Goal: Transaction & Acquisition: Purchase product/service

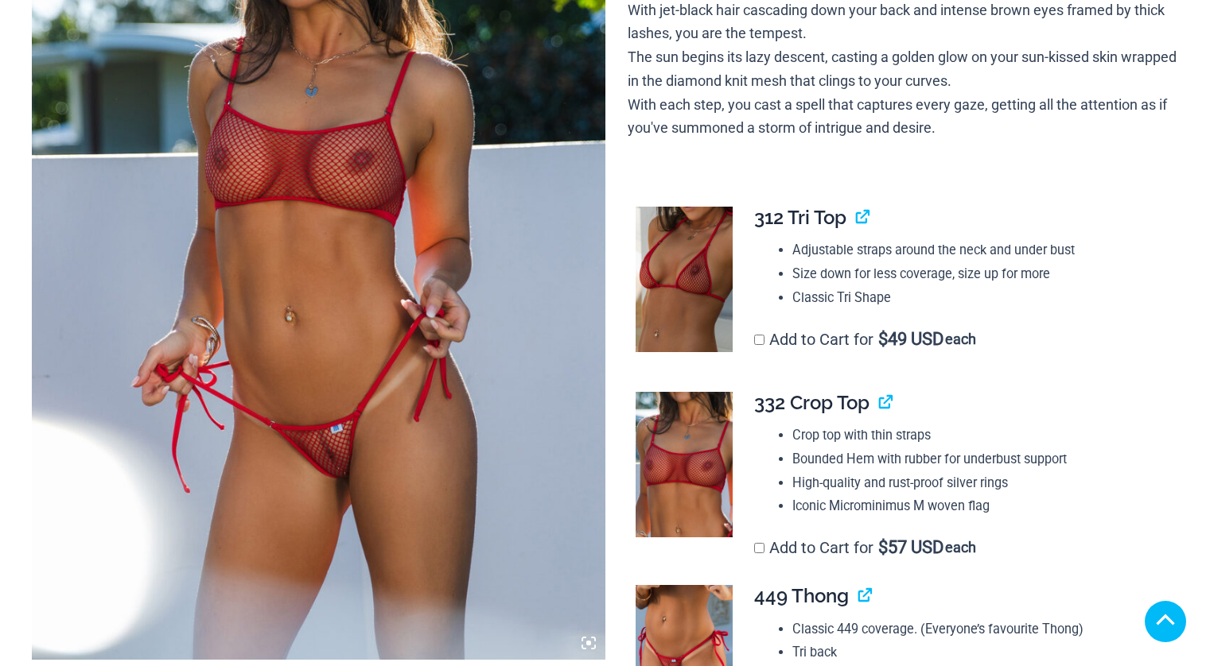
scroll to position [435, 0]
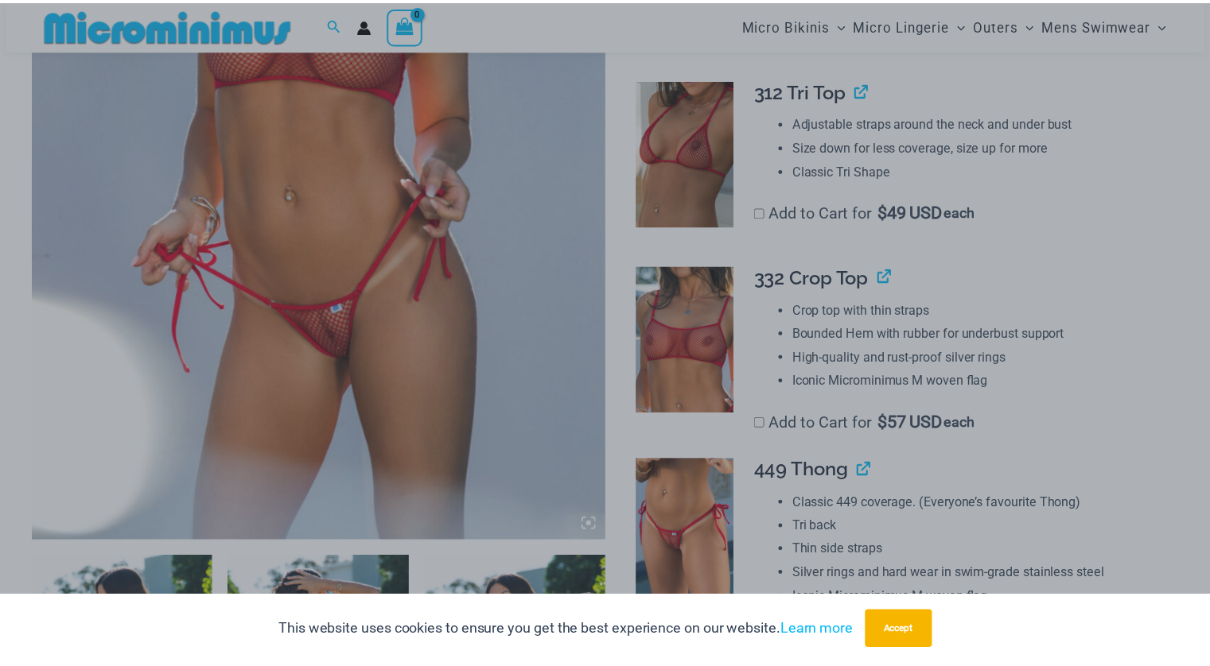
scroll to position [452, 0]
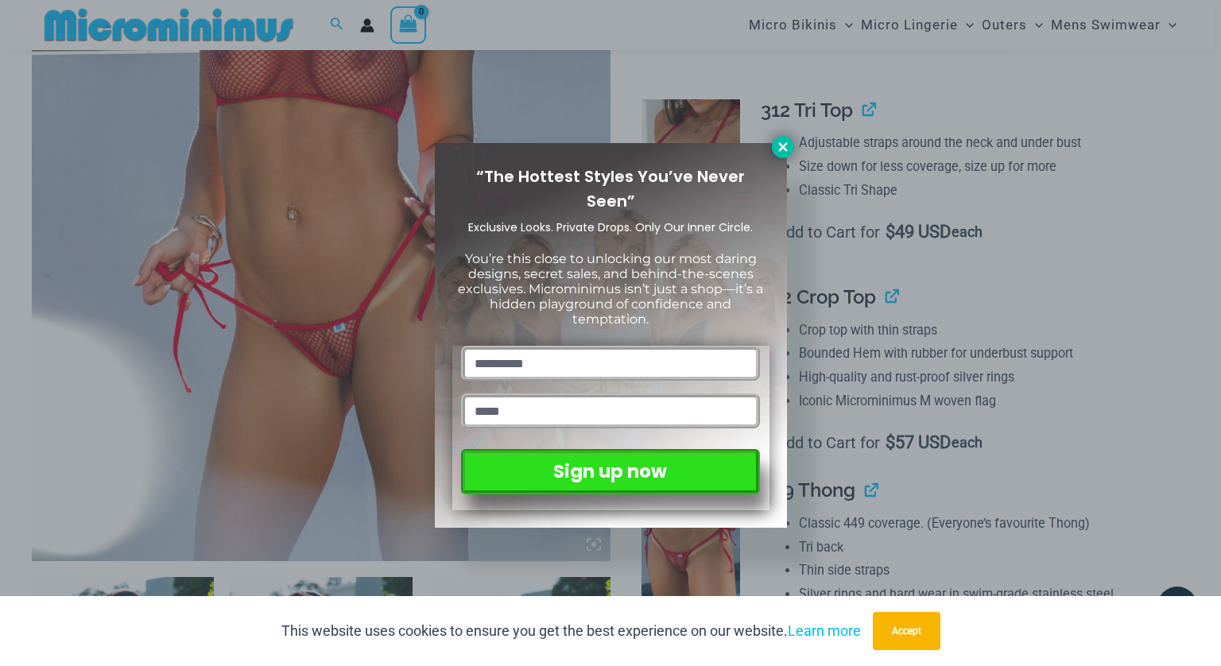
click at [786, 155] on button at bounding box center [783, 147] width 22 height 22
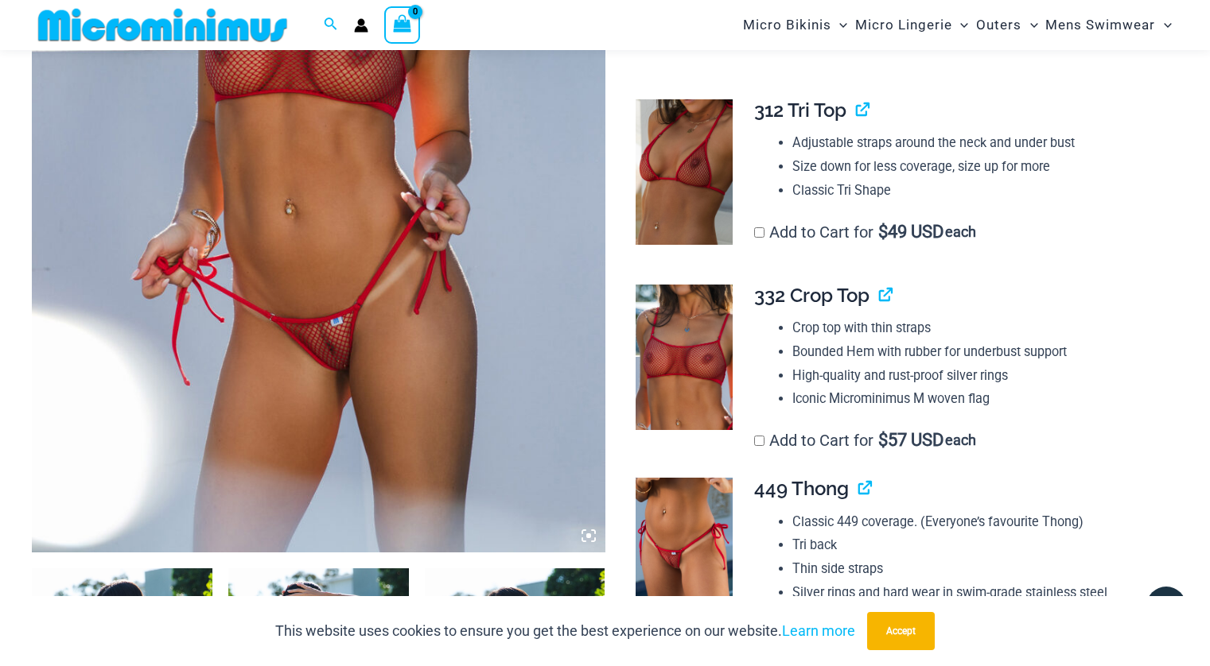
click at [367, 278] on img at bounding box center [318, 123] width 573 height 860
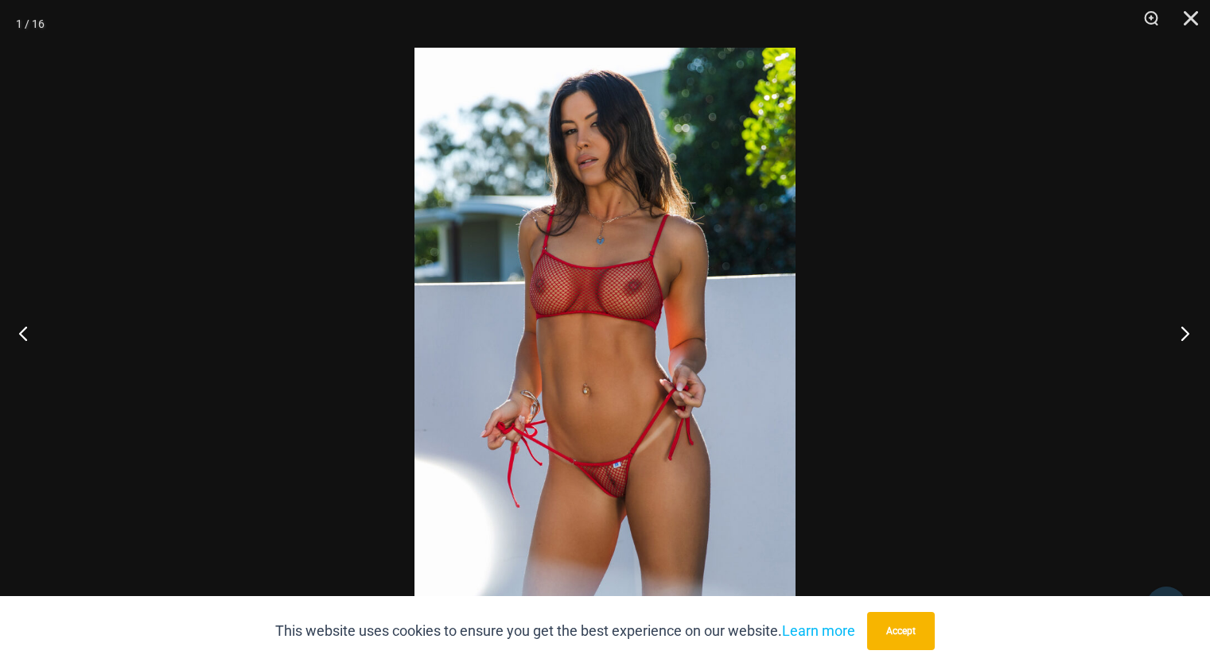
click at [1185, 336] on button "Next" at bounding box center [1180, 333] width 60 height 80
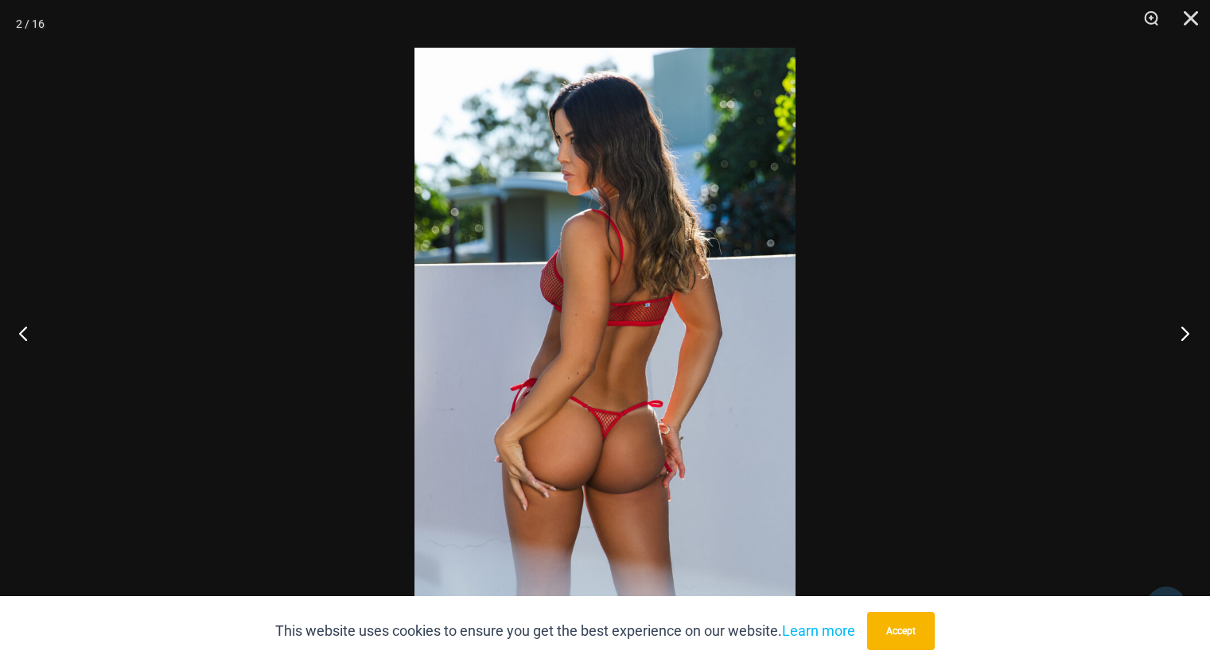
click at [1183, 336] on button "Next" at bounding box center [1180, 333] width 60 height 80
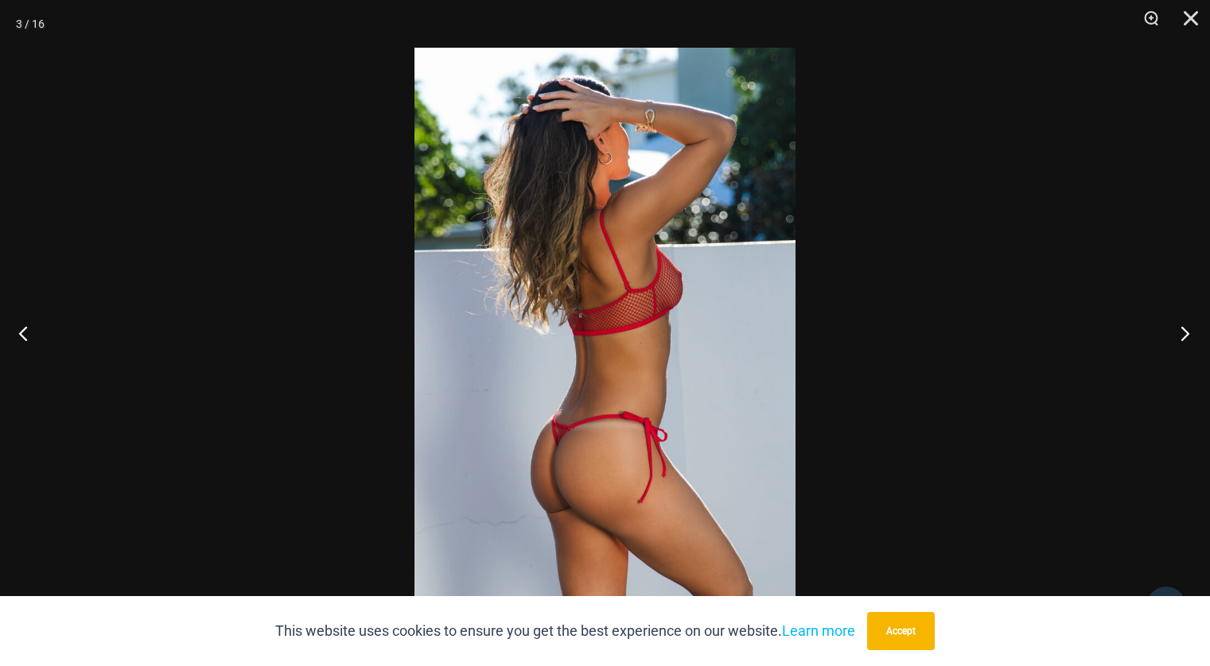
click at [1182, 336] on button "Next" at bounding box center [1180, 333] width 60 height 80
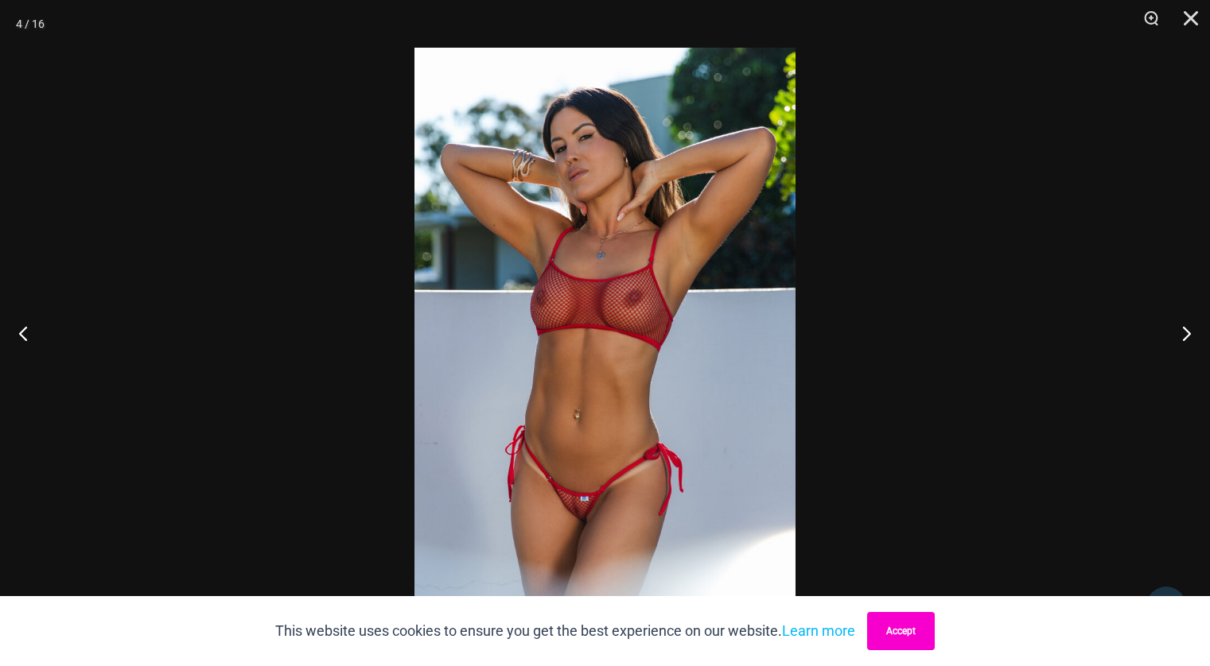
click at [888, 642] on button "Accept" at bounding box center [901, 631] width 68 height 38
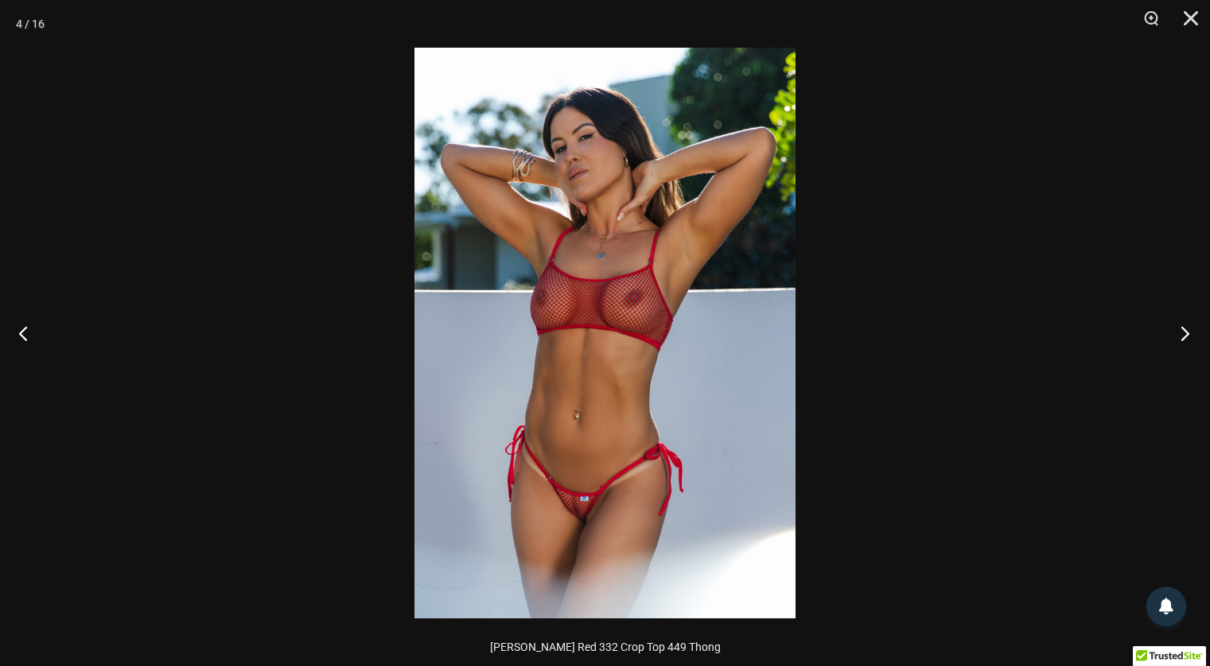
click at [1183, 336] on button "Next" at bounding box center [1180, 333] width 60 height 80
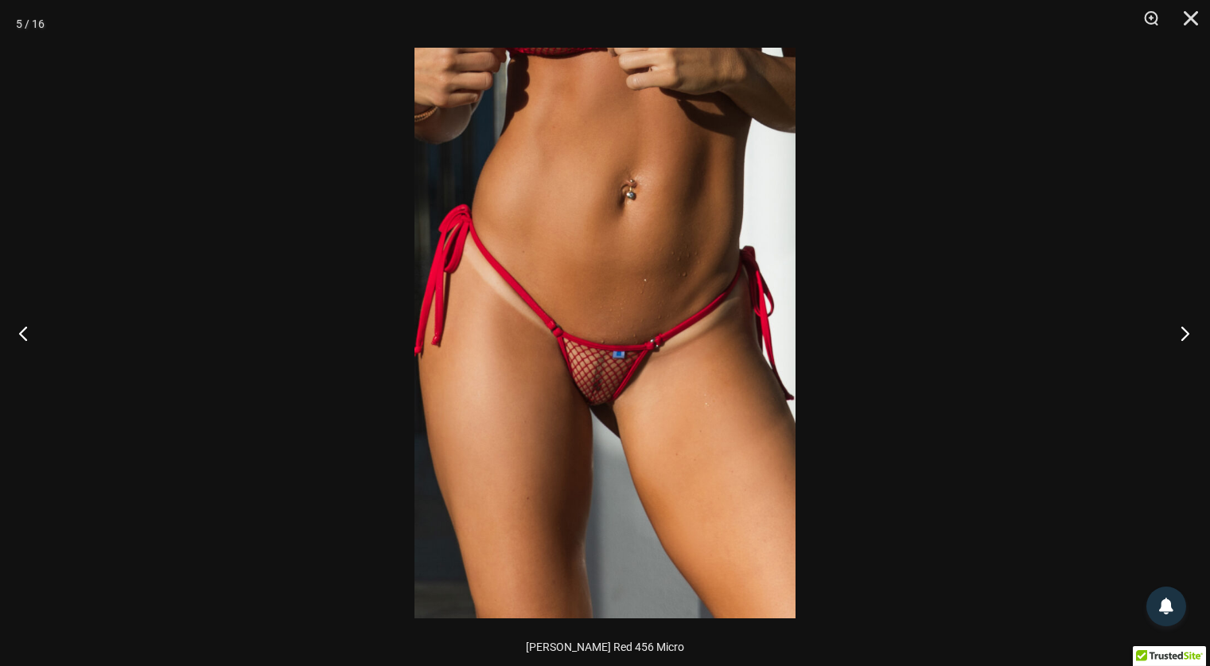
click at [1183, 336] on button "Next" at bounding box center [1180, 333] width 60 height 80
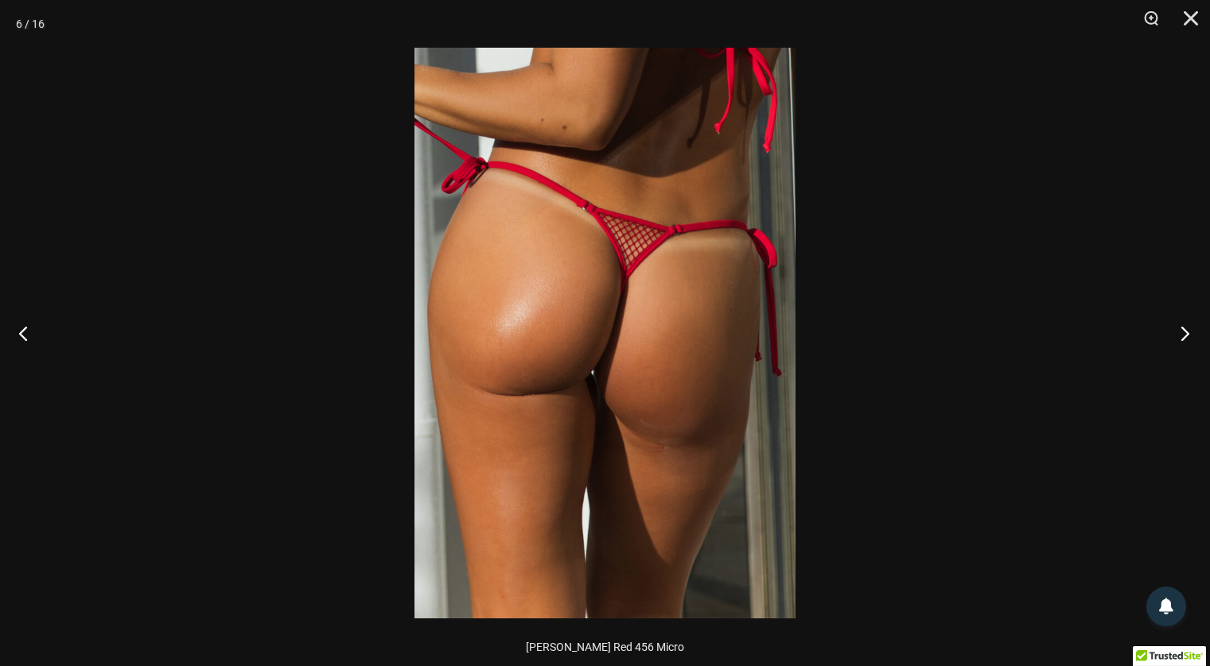
click at [1183, 336] on button "Next" at bounding box center [1180, 333] width 60 height 80
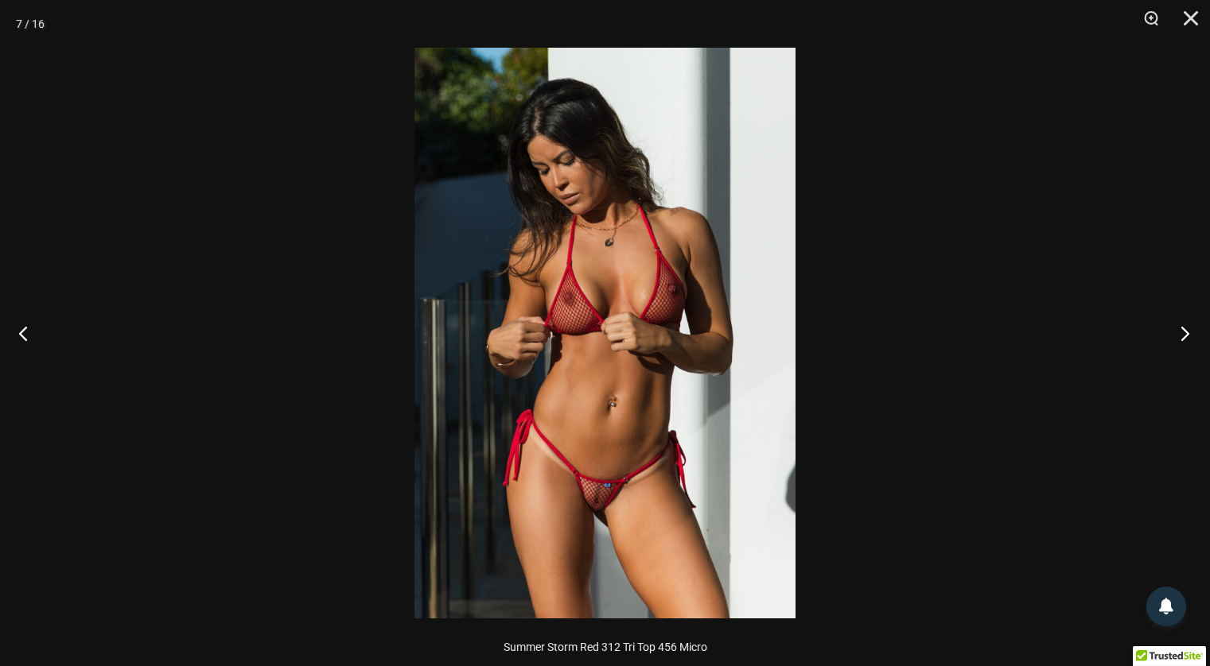
click at [1183, 336] on button "Next" at bounding box center [1180, 333] width 60 height 80
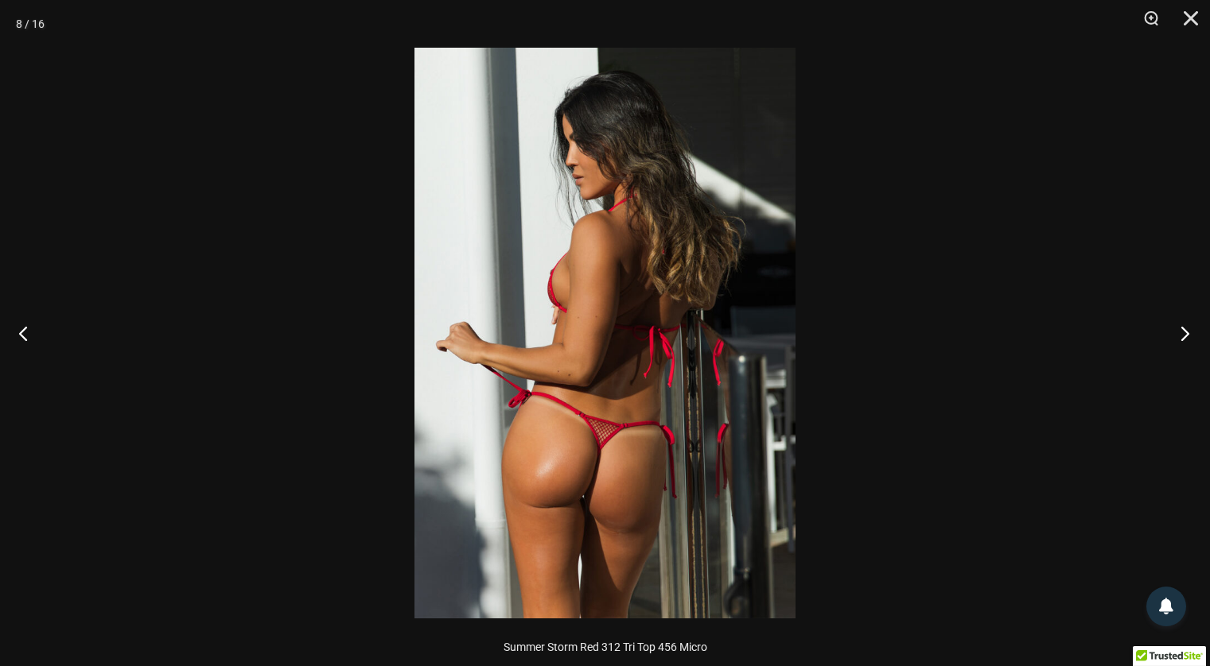
click at [1183, 336] on button "Next" at bounding box center [1180, 333] width 60 height 80
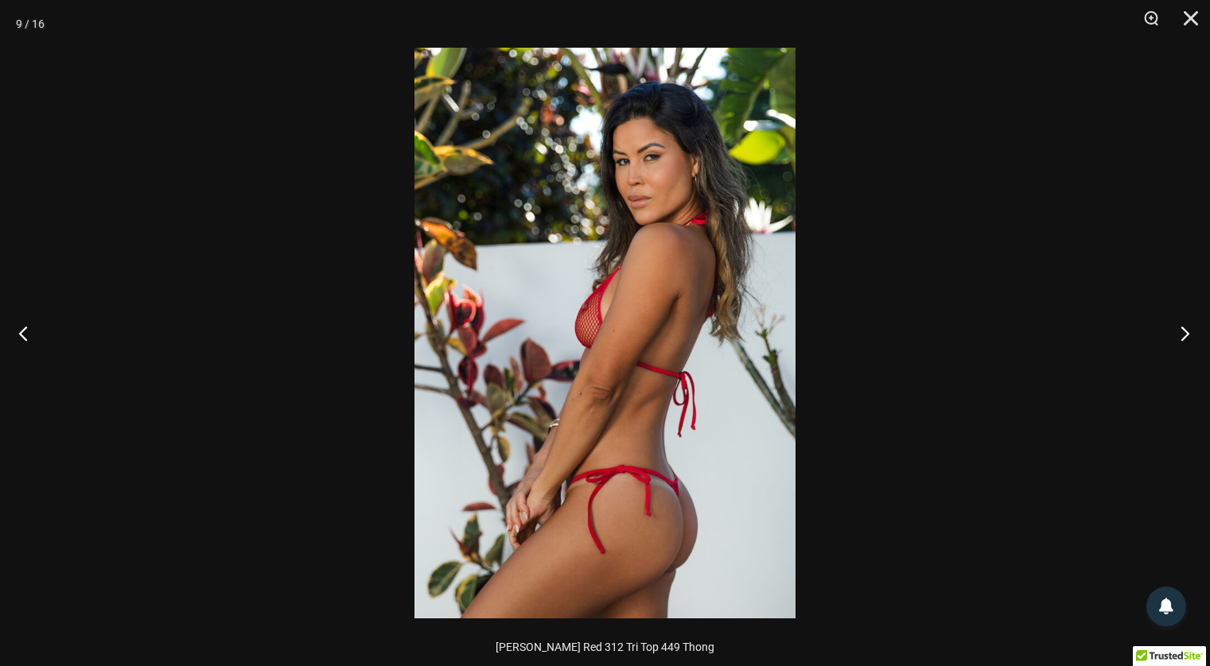
click at [1183, 336] on button "Next" at bounding box center [1180, 333] width 60 height 80
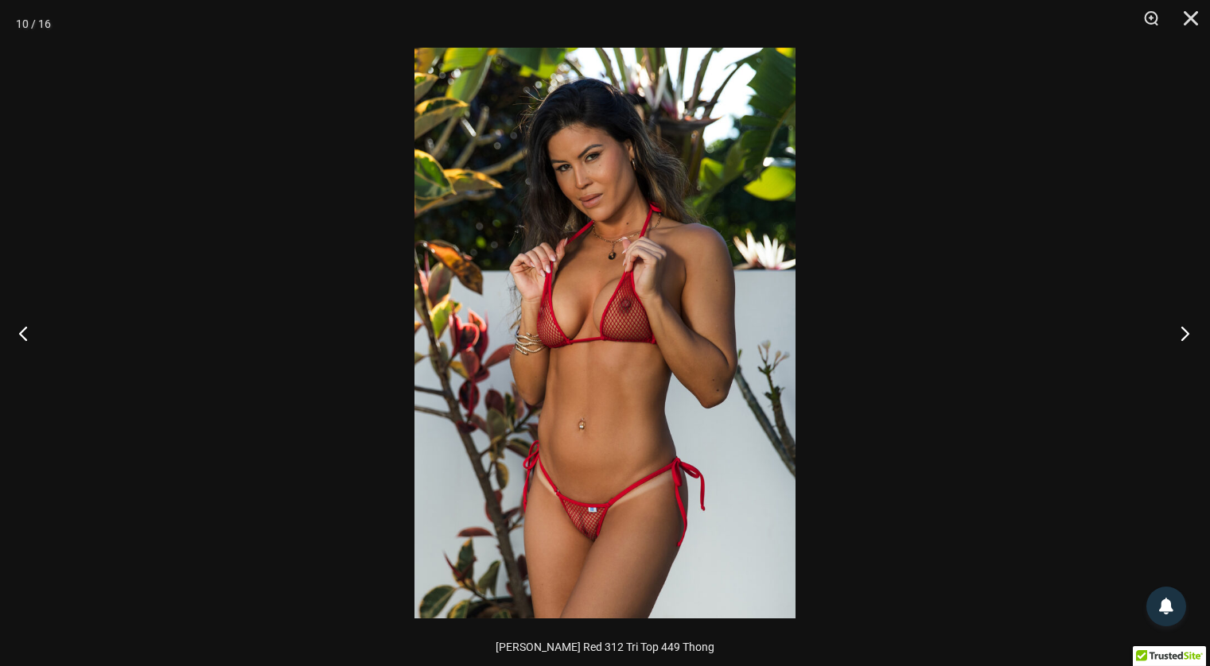
click at [1183, 336] on button "Next" at bounding box center [1180, 333] width 60 height 80
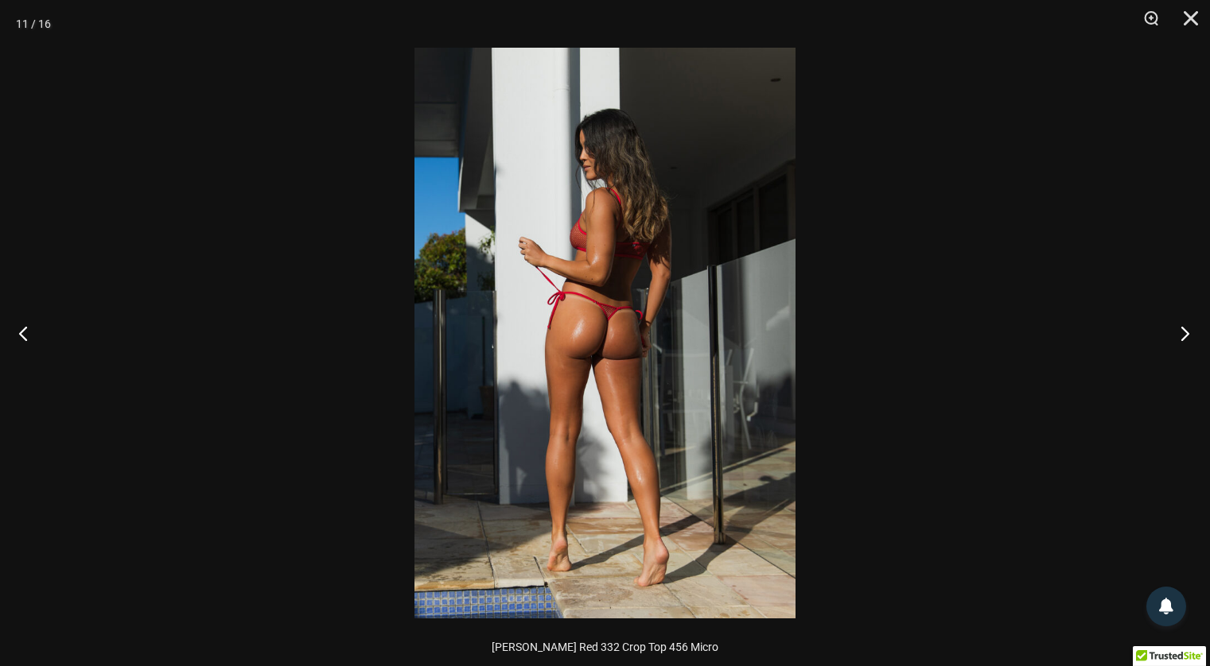
click at [1183, 336] on button "Next" at bounding box center [1180, 333] width 60 height 80
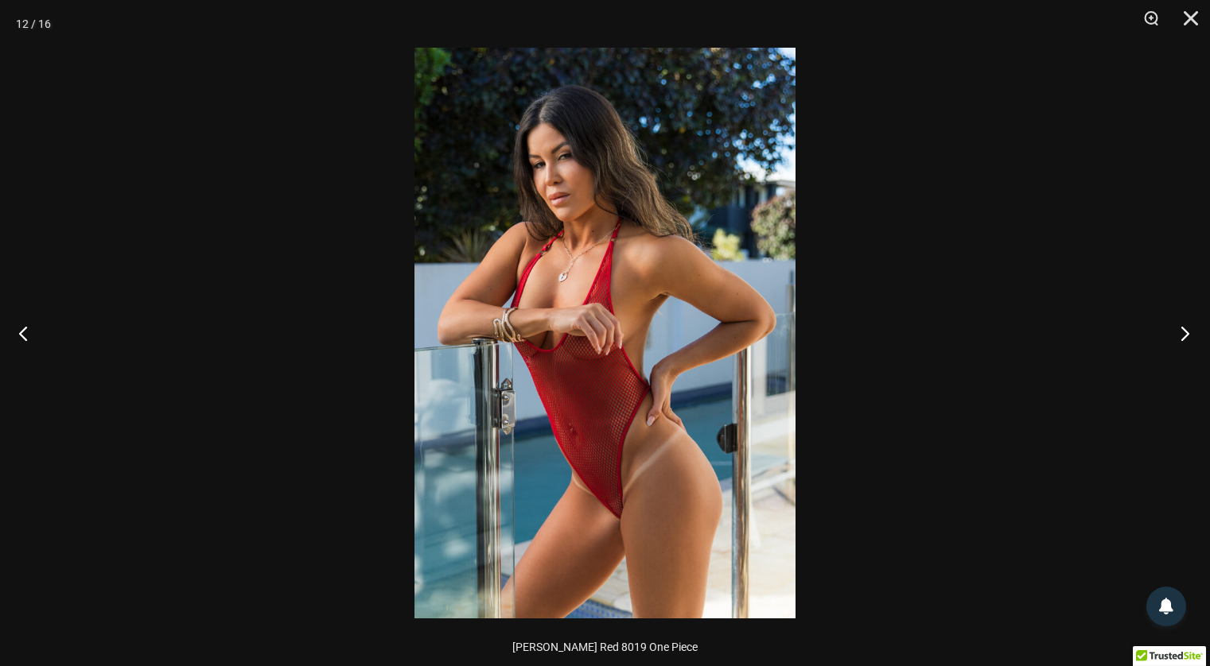
click at [1183, 336] on button "Next" at bounding box center [1180, 333] width 60 height 80
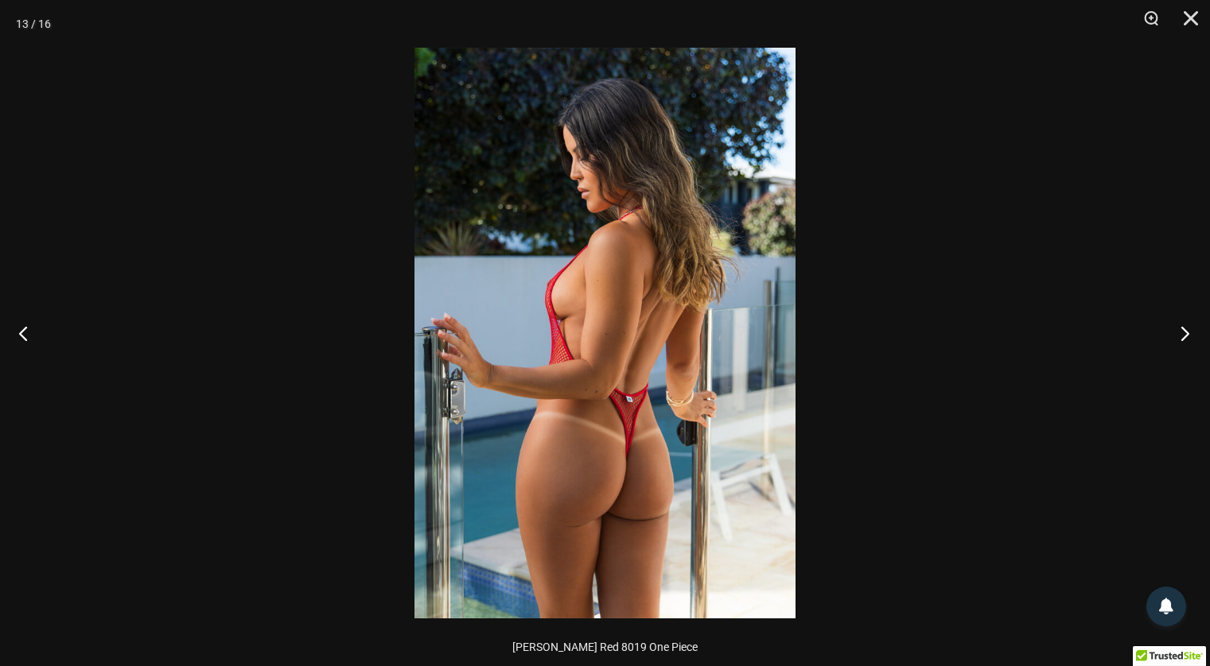
click at [1183, 336] on button "Next" at bounding box center [1180, 333] width 60 height 80
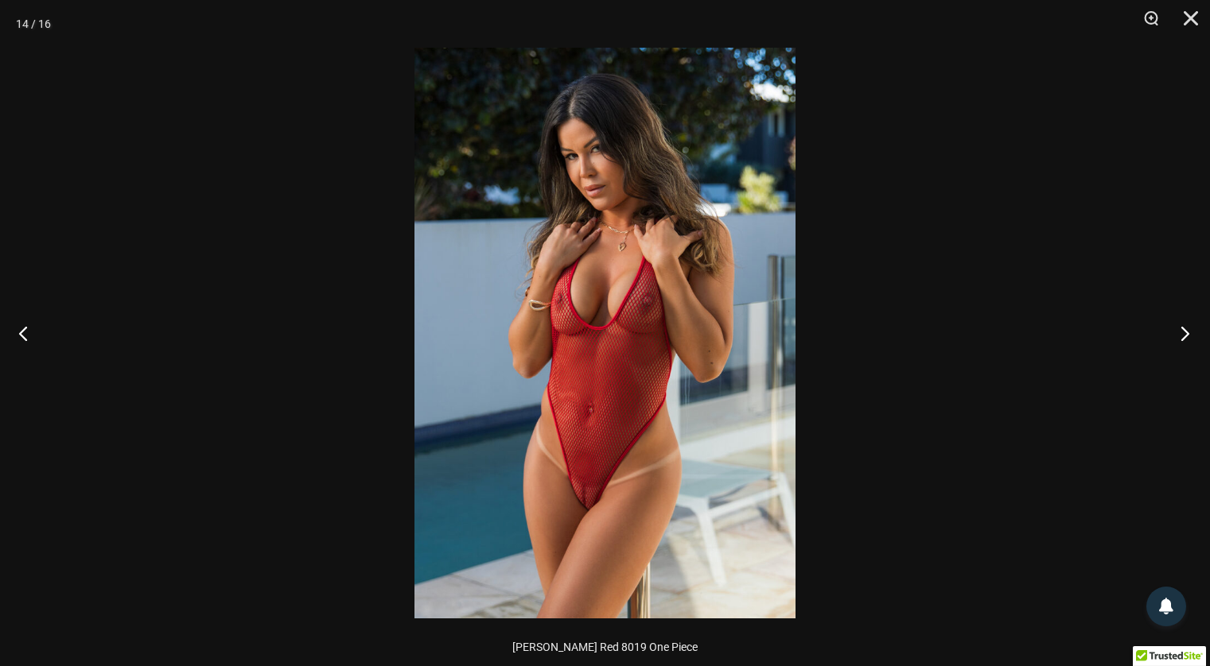
click at [1183, 336] on button "Next" at bounding box center [1180, 333] width 60 height 80
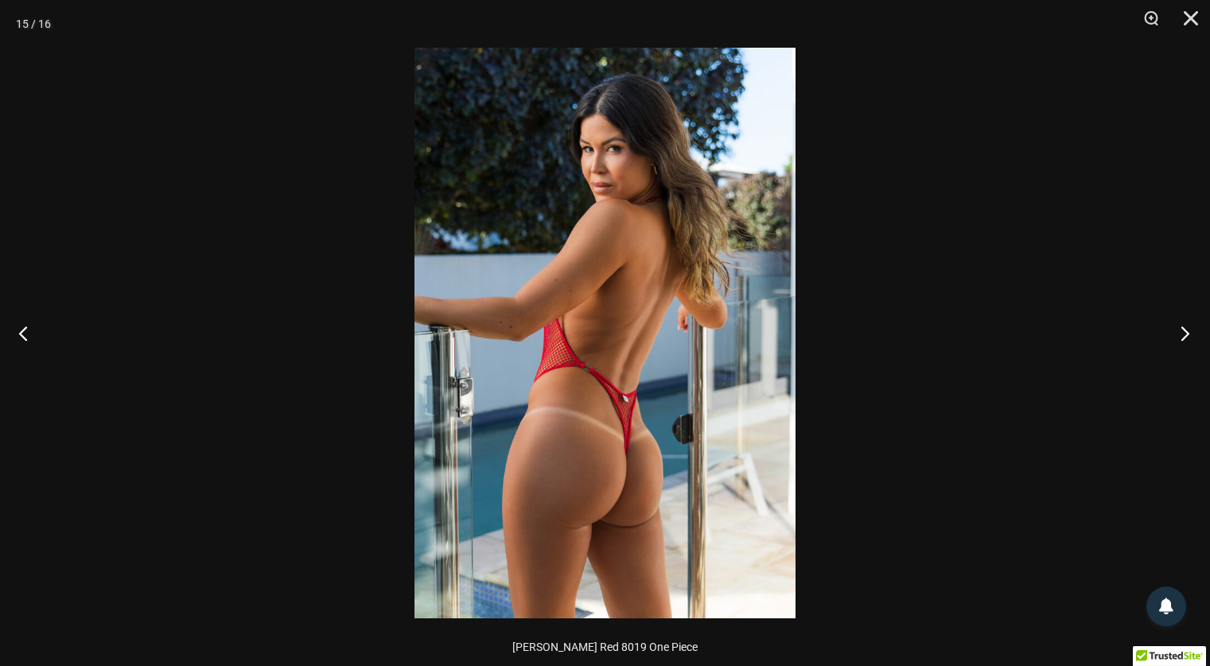
click at [1183, 336] on button "Next" at bounding box center [1180, 333] width 60 height 80
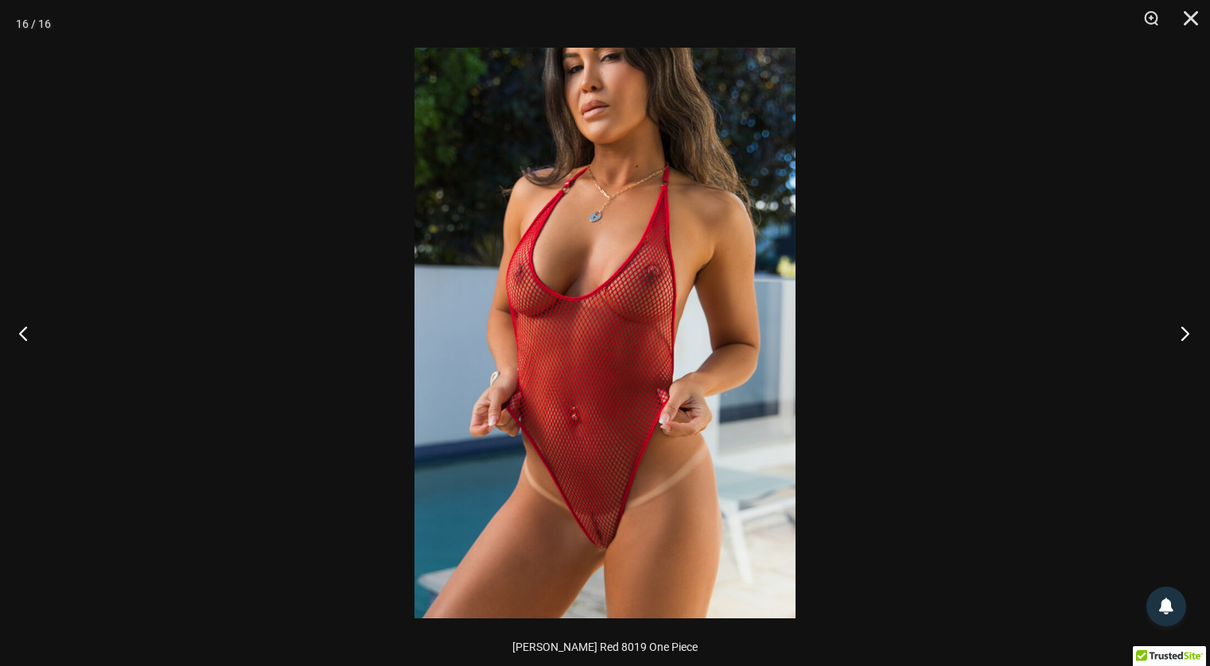
click at [1183, 336] on button "Next" at bounding box center [1180, 333] width 60 height 80
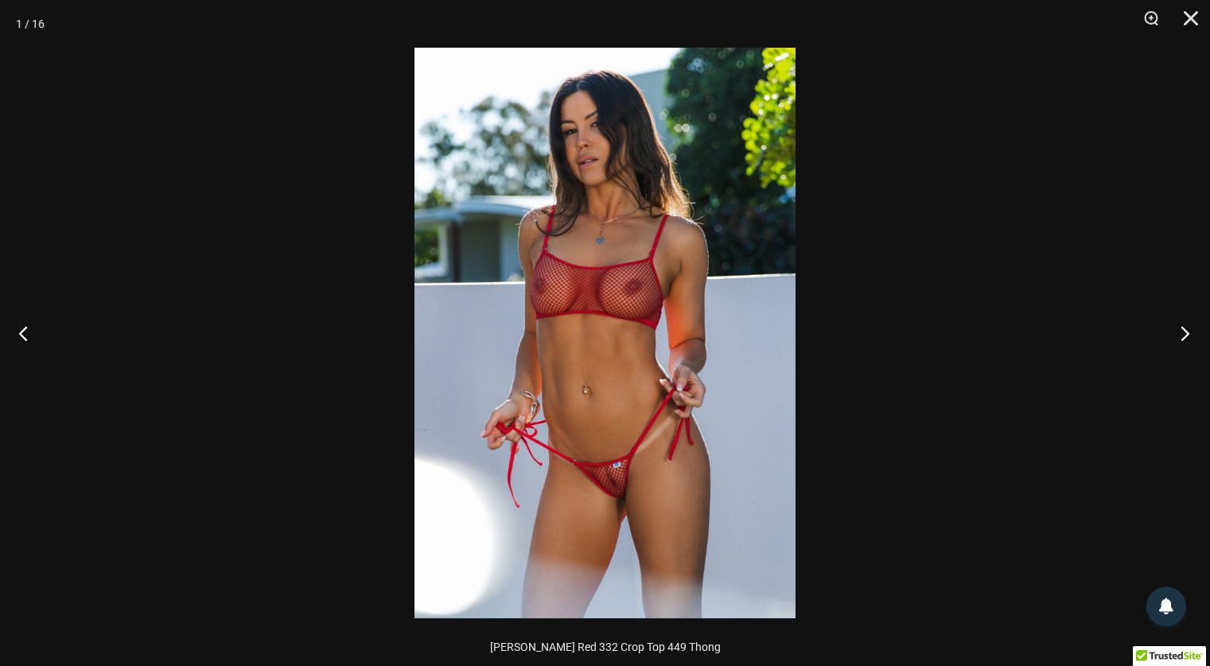
click at [1183, 336] on button "Next" at bounding box center [1180, 333] width 60 height 80
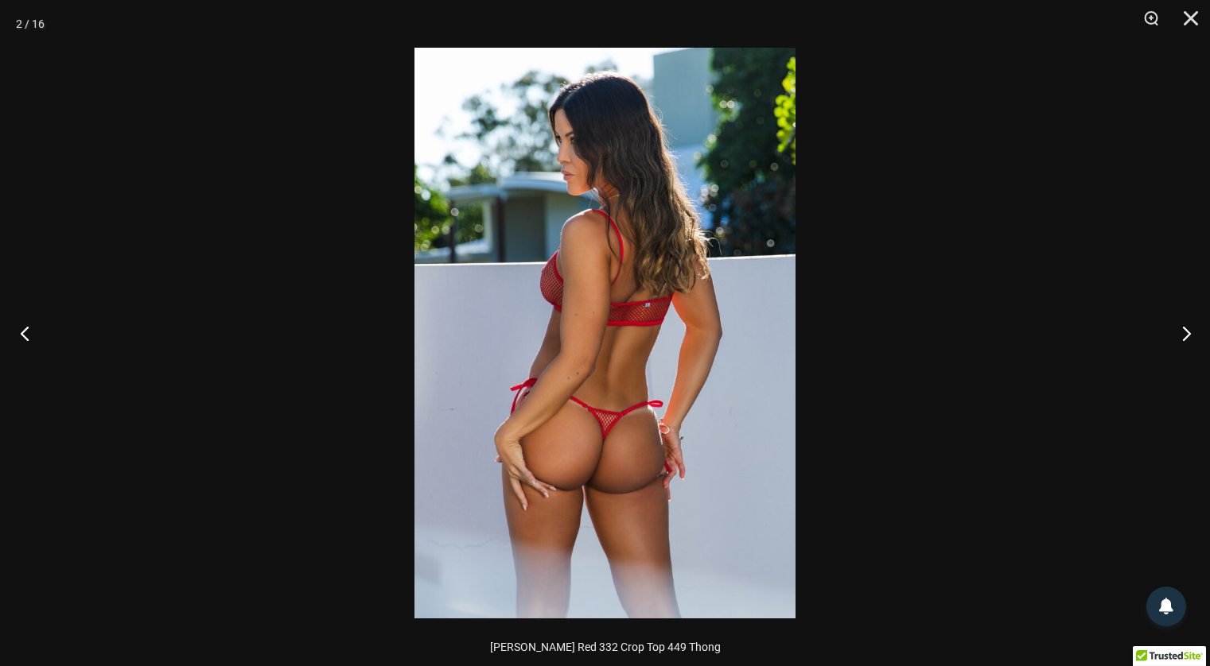
click at [29, 336] on button "Previous" at bounding box center [30, 333] width 60 height 80
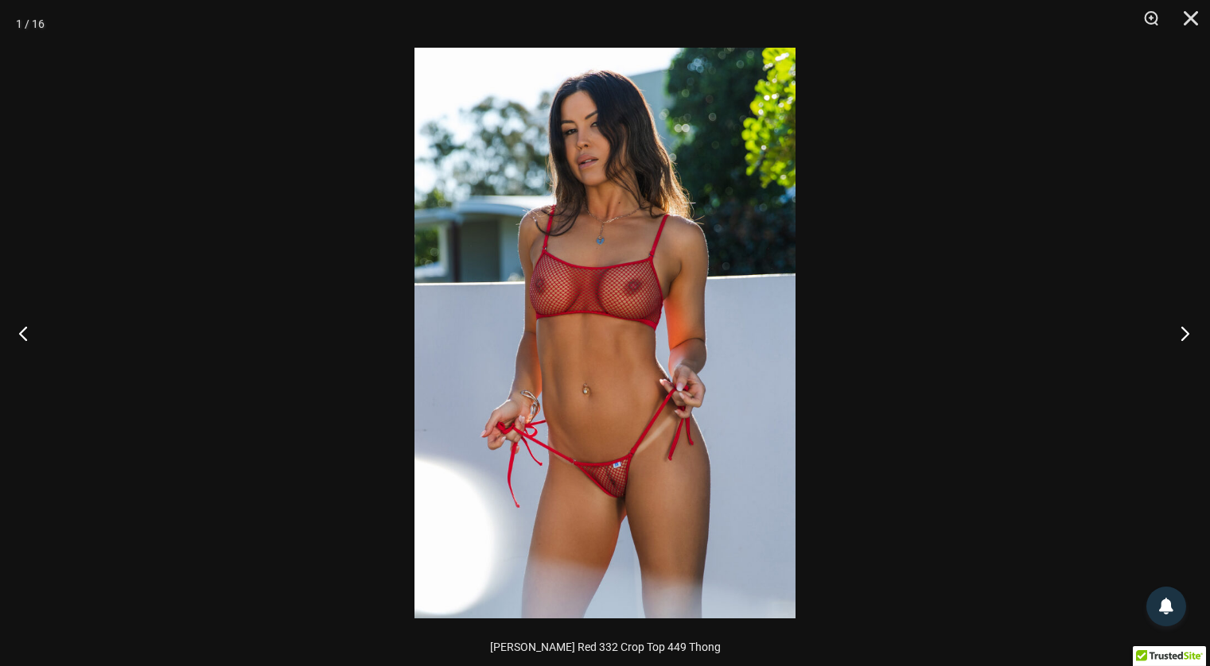
click at [1190, 340] on button "Next" at bounding box center [1180, 333] width 60 height 80
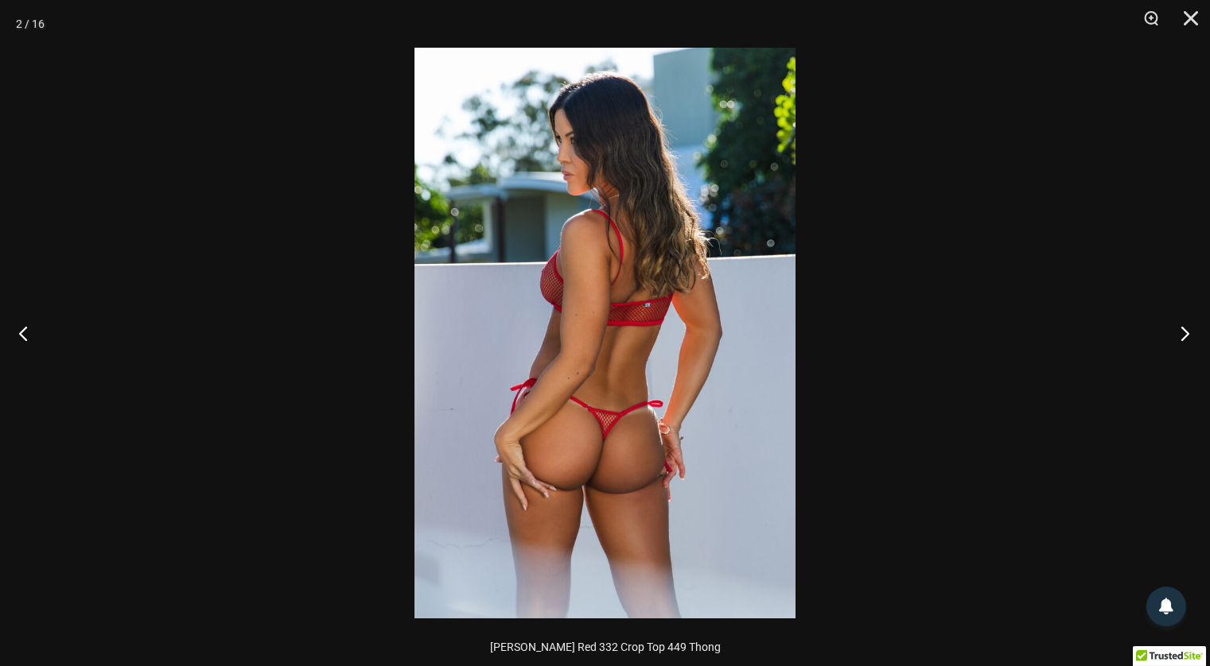
click at [1181, 330] on button "Next" at bounding box center [1180, 333] width 60 height 80
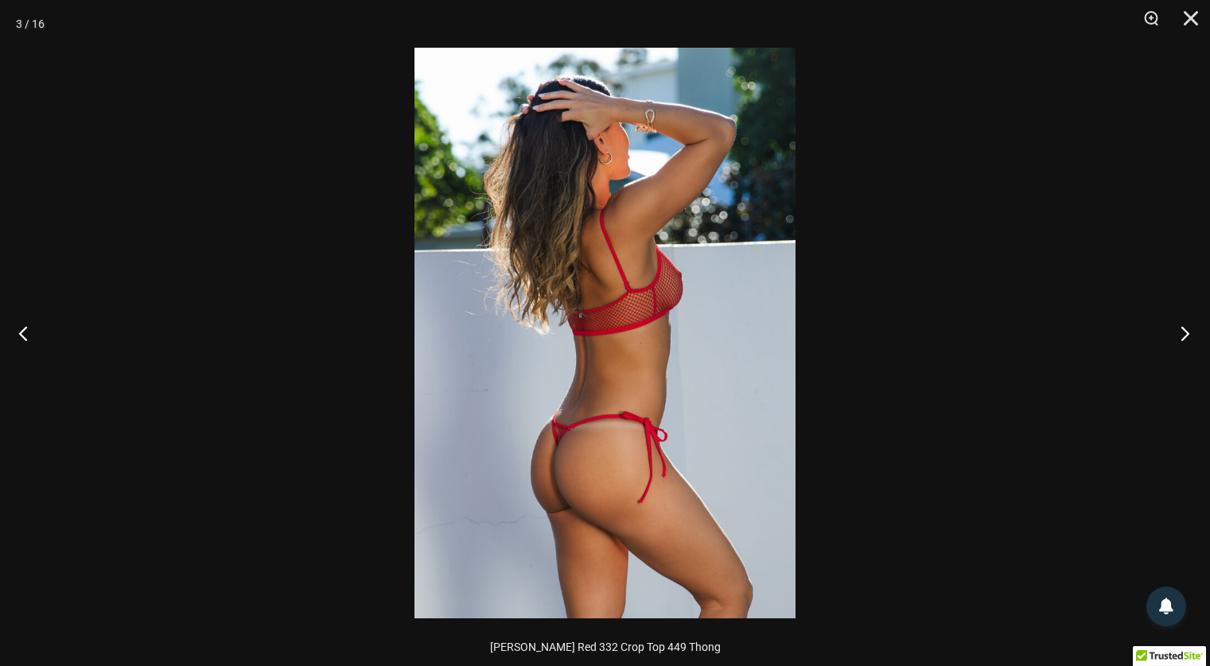
click at [1185, 334] on button "Next" at bounding box center [1180, 333] width 60 height 80
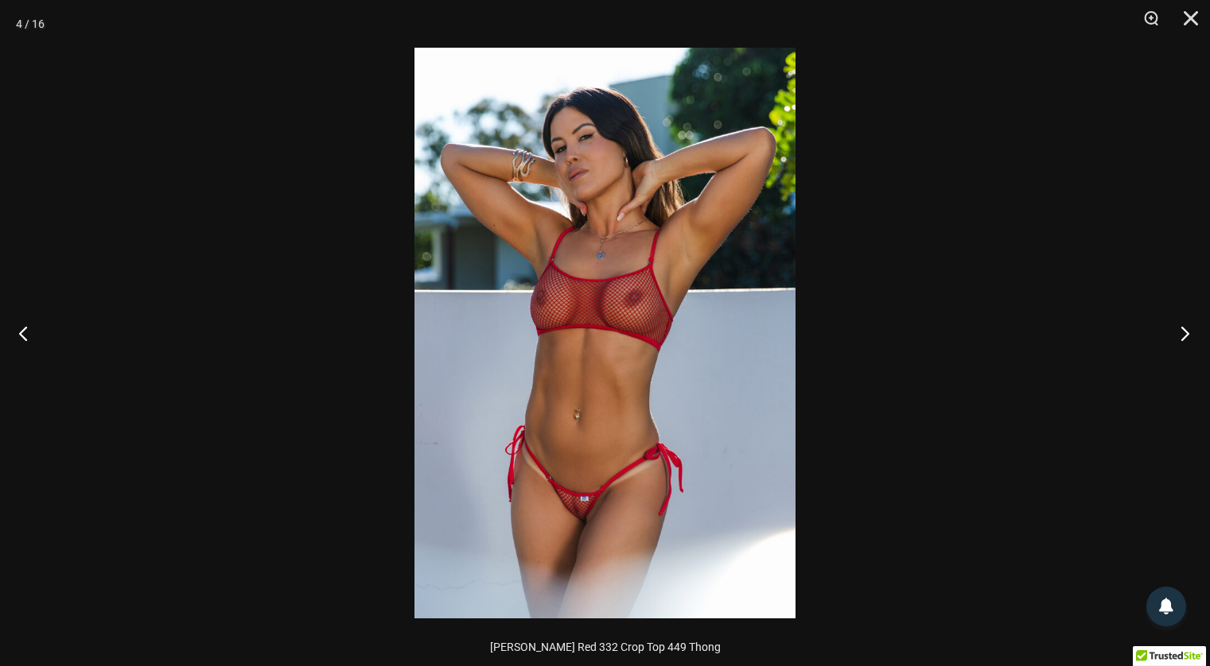
click at [1181, 335] on button "Next" at bounding box center [1180, 333] width 60 height 80
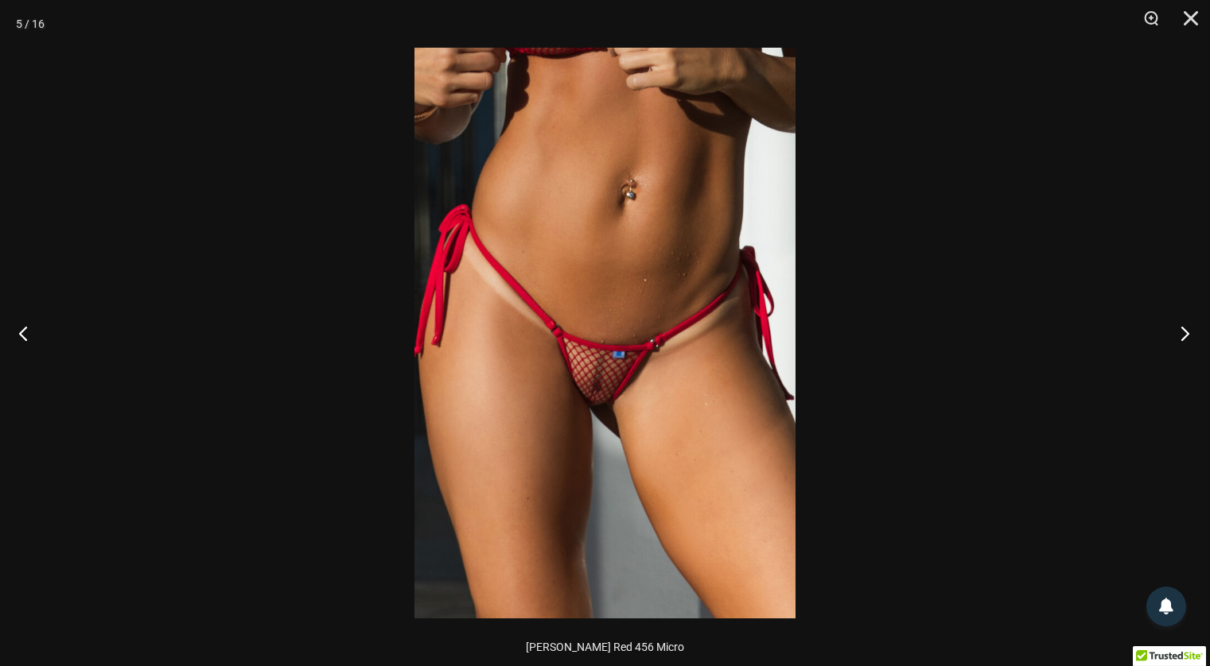
click at [1185, 332] on button "Next" at bounding box center [1180, 333] width 60 height 80
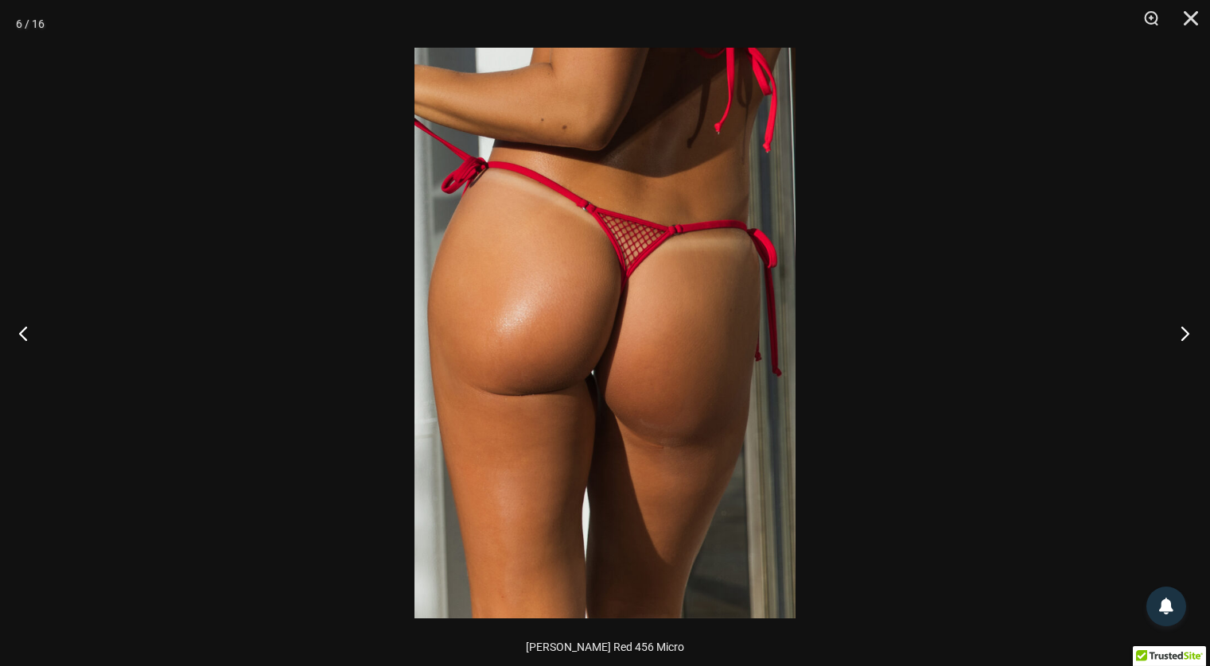
click at [1178, 340] on button "Next" at bounding box center [1180, 333] width 60 height 80
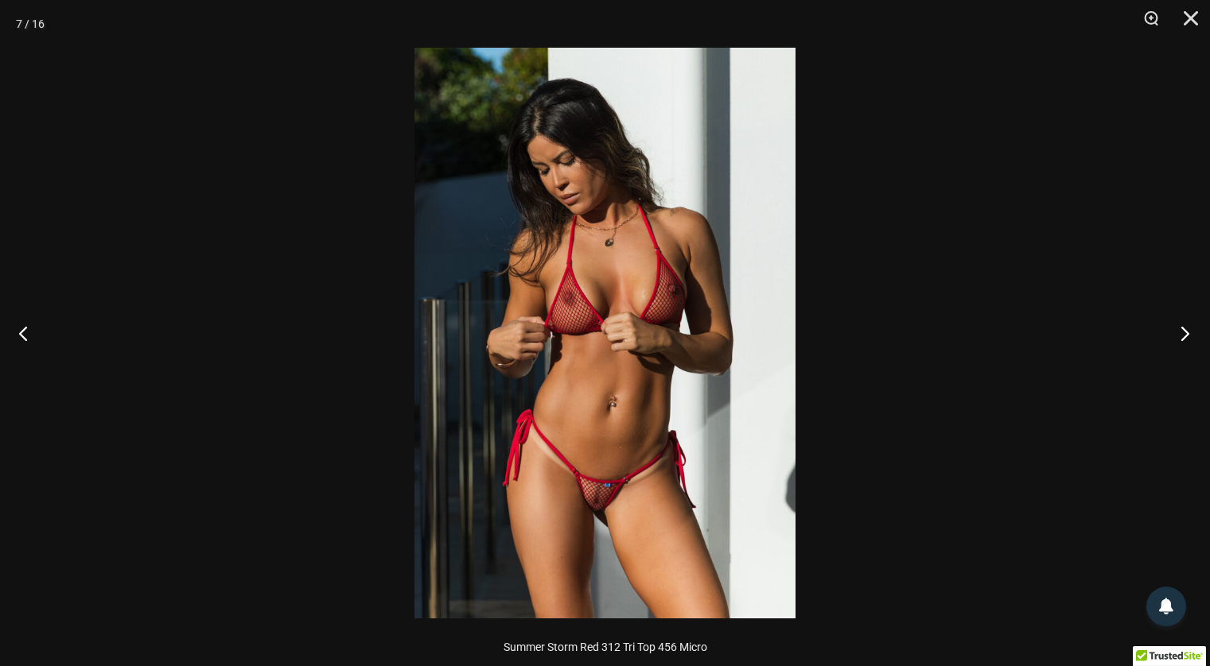
click at [1183, 340] on button "Next" at bounding box center [1180, 333] width 60 height 80
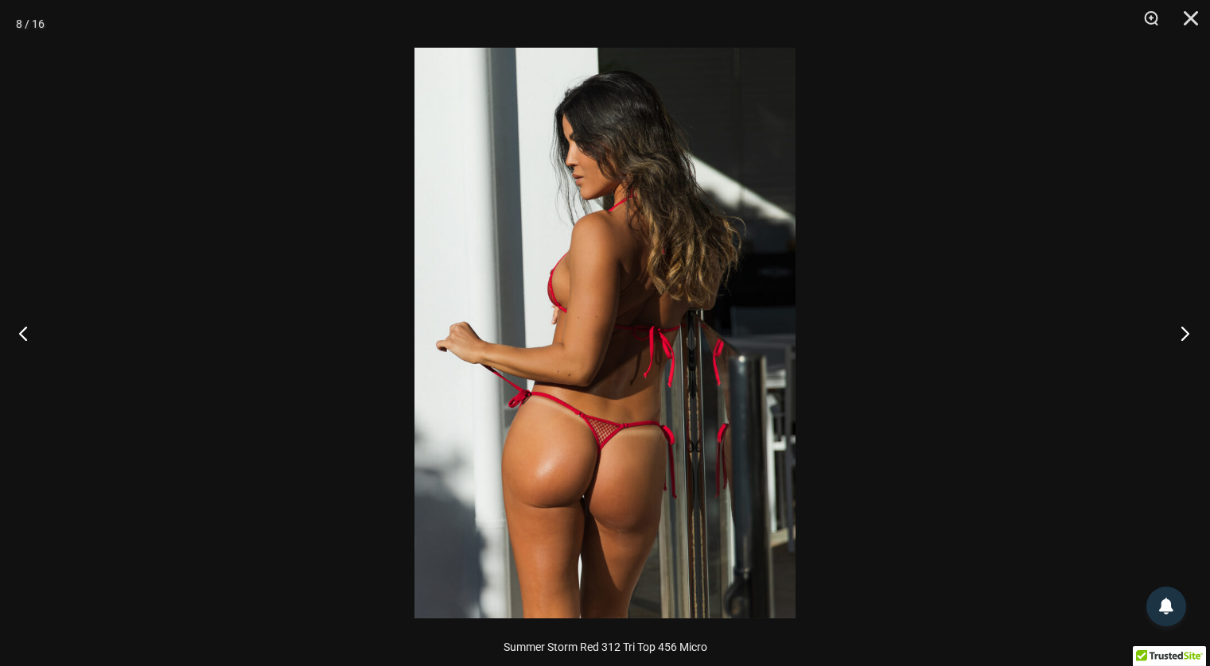
click at [1183, 340] on button "Next" at bounding box center [1180, 333] width 60 height 80
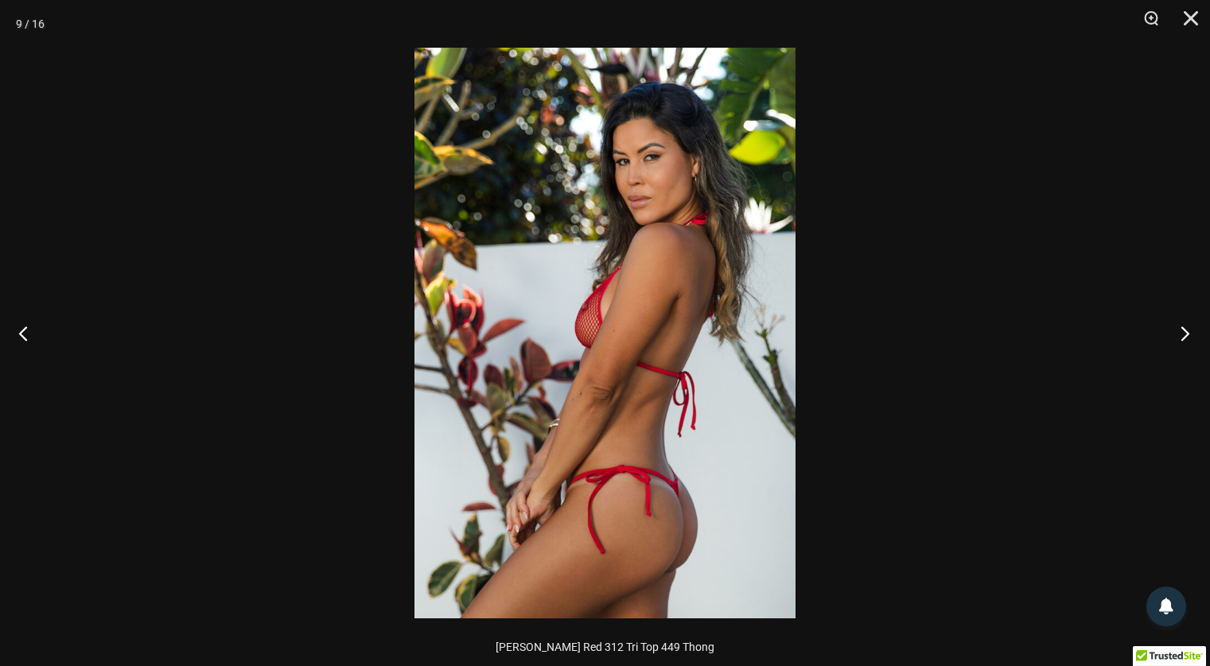
click at [1182, 340] on button "Next" at bounding box center [1180, 333] width 60 height 80
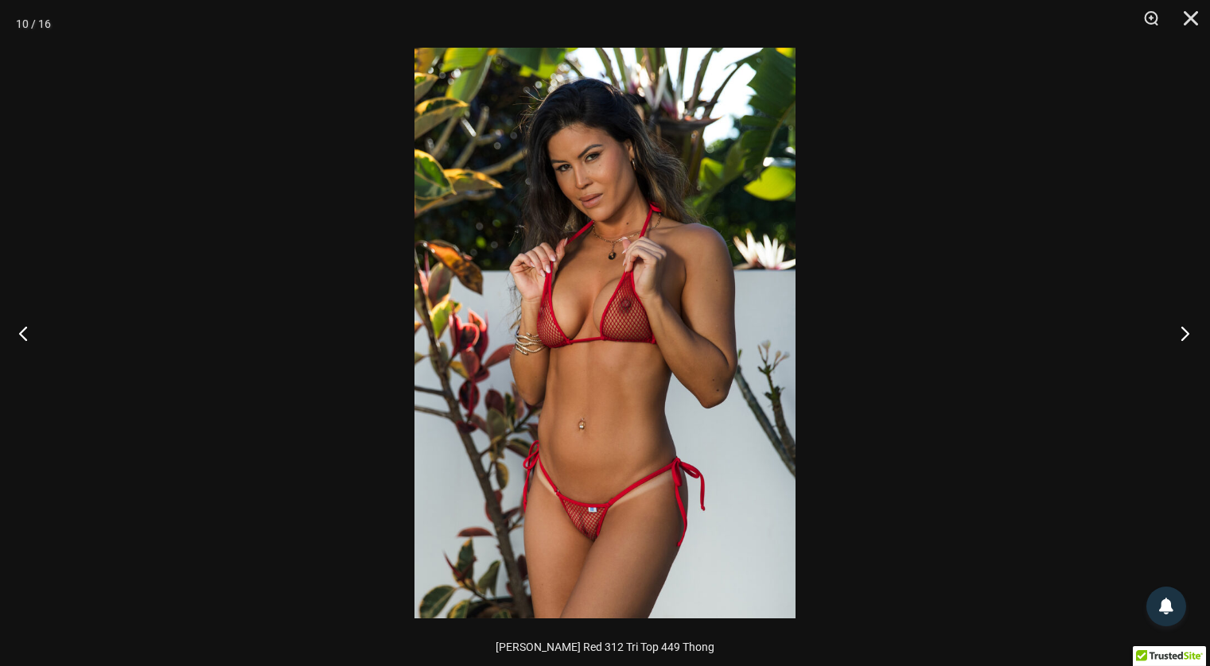
click at [1181, 331] on button "Next" at bounding box center [1180, 333] width 60 height 80
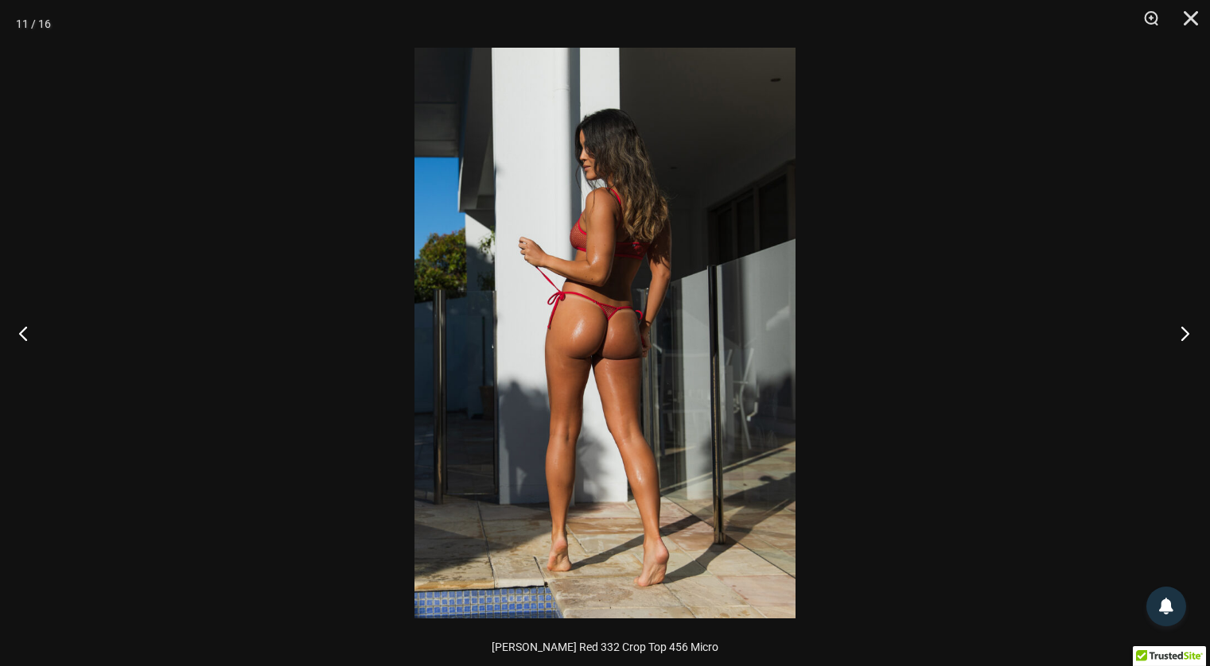
click at [1181, 331] on button "Next" at bounding box center [1180, 333] width 60 height 80
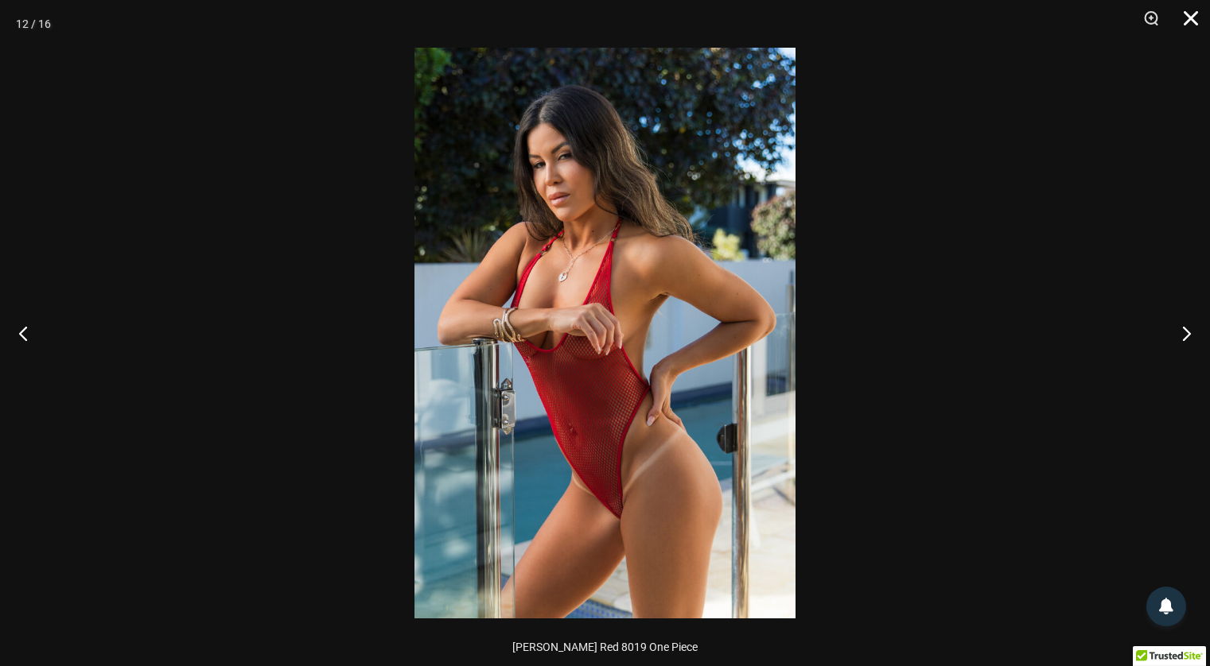
click at [1190, 16] on button "Close" at bounding box center [1185, 24] width 40 height 48
